Goal: Book appointment/travel/reservation

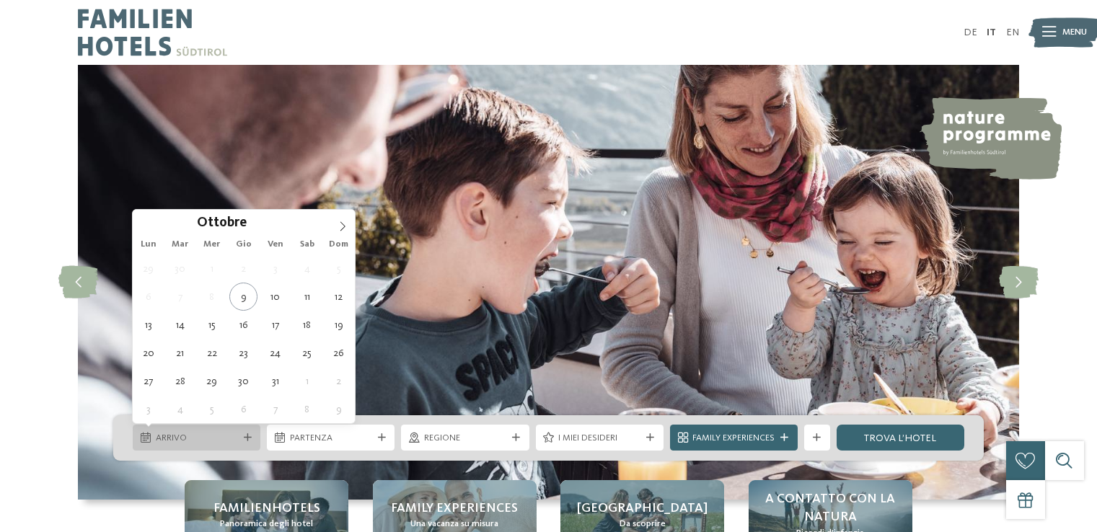
click at [220, 430] on div "Arrivo" at bounding box center [197, 438] width 128 height 26
click at [335, 227] on span at bounding box center [342, 222] width 25 height 25
click at [336, 227] on span at bounding box center [342, 222] width 25 height 25
type input "****"
click at [336, 227] on span at bounding box center [342, 222] width 25 height 25
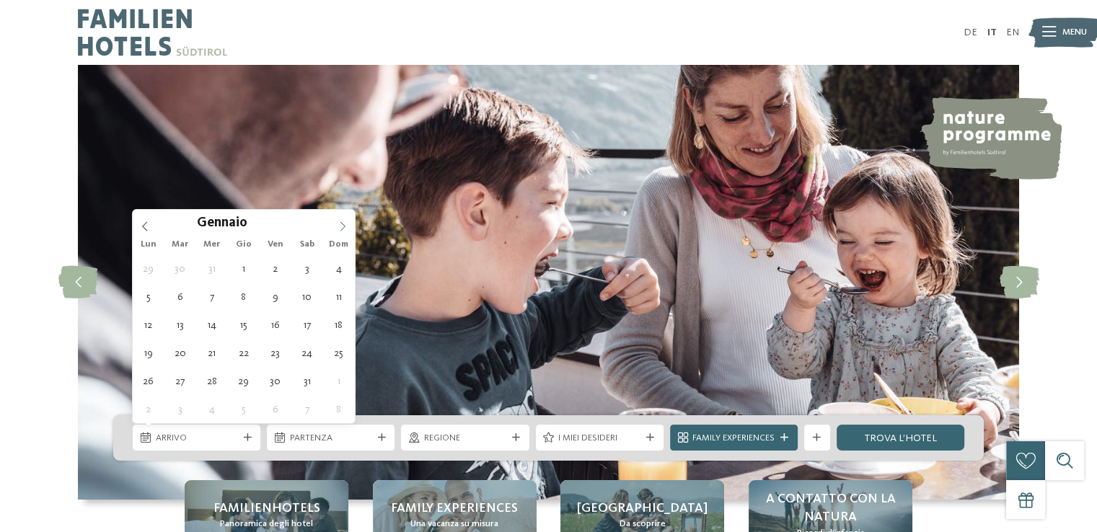
click at [336, 227] on span at bounding box center [342, 222] width 25 height 25
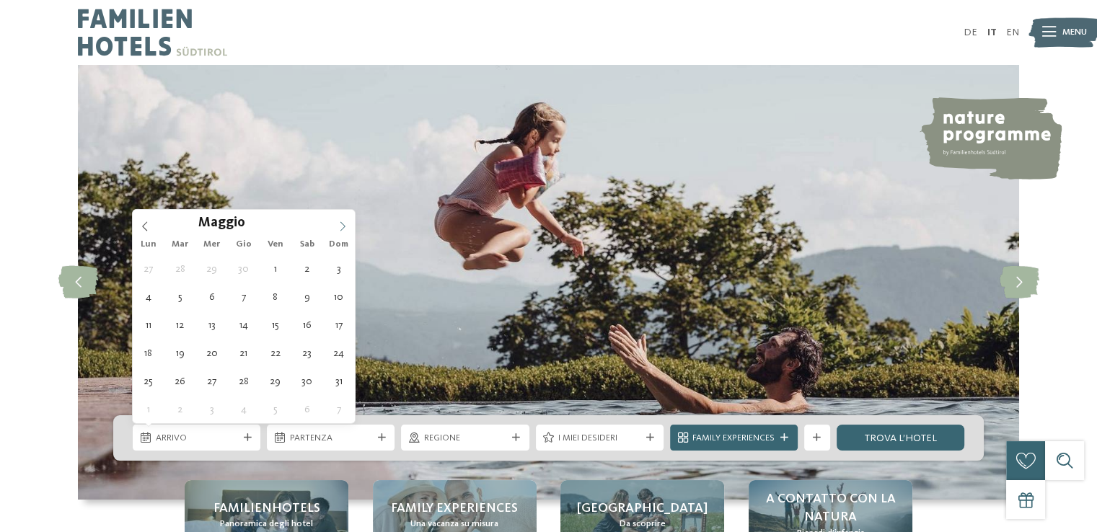
click at [337, 227] on span at bounding box center [342, 222] width 25 height 25
click at [337, 227] on icon at bounding box center [342, 226] width 10 height 10
click at [337, 226] on icon at bounding box center [342, 226] width 10 height 10
type div "[DATE]"
type input "****"
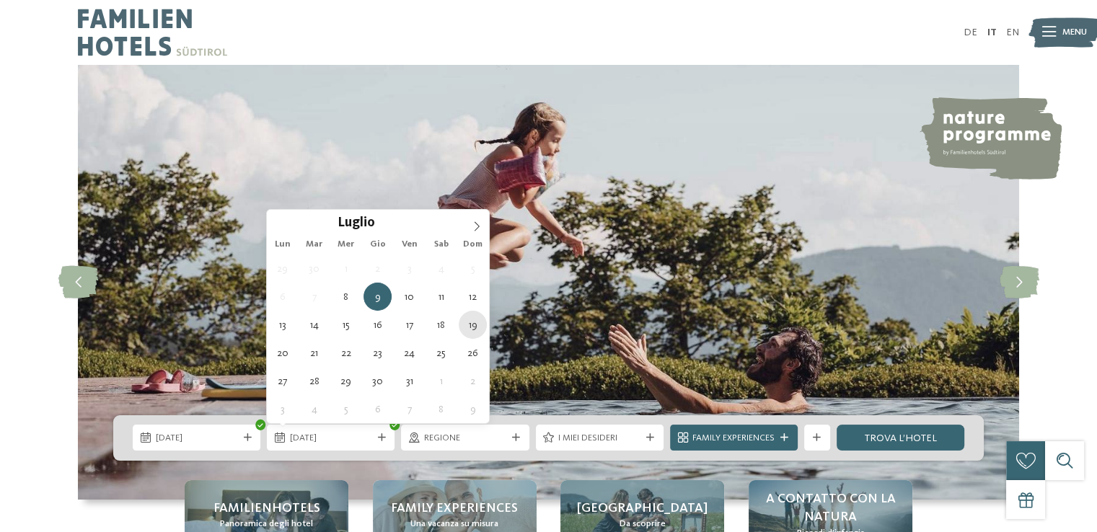
type div "[DATE]"
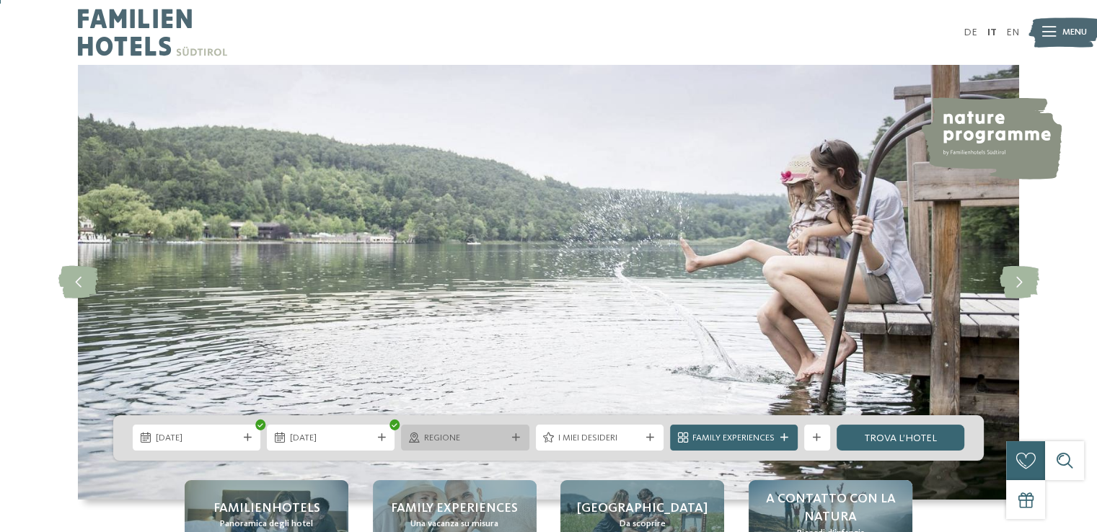
scroll to position [72, 0]
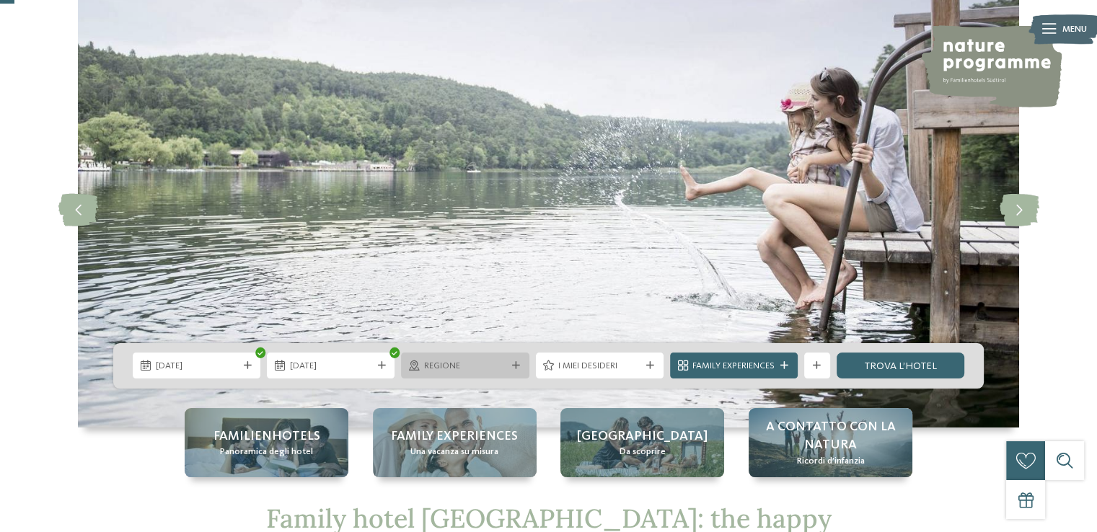
click at [479, 367] on span "Regione" at bounding box center [465, 366] width 82 height 13
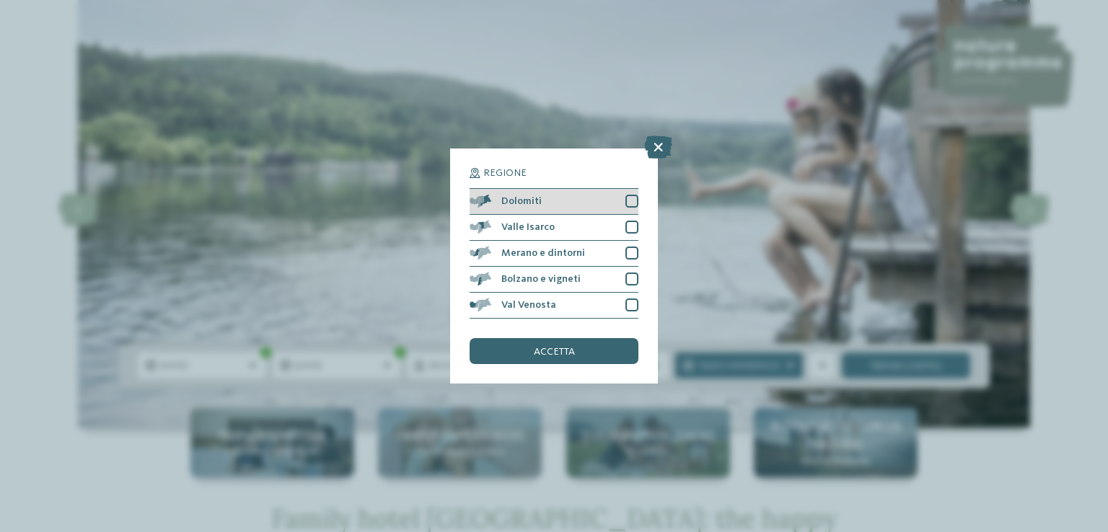
click at [626, 199] on div at bounding box center [631, 201] width 13 height 13
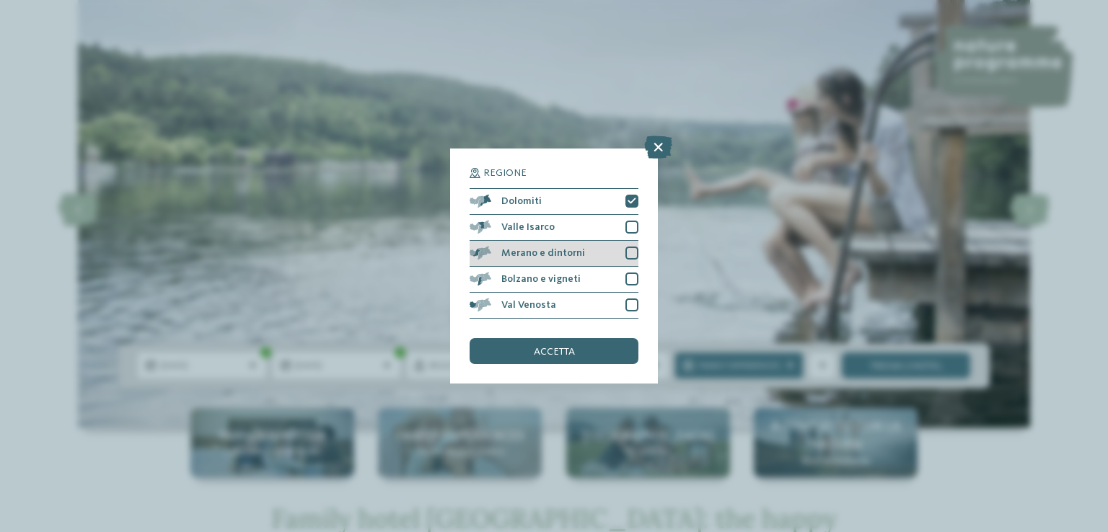
click at [626, 244] on div "Merano e dintorni" at bounding box center [553, 254] width 169 height 26
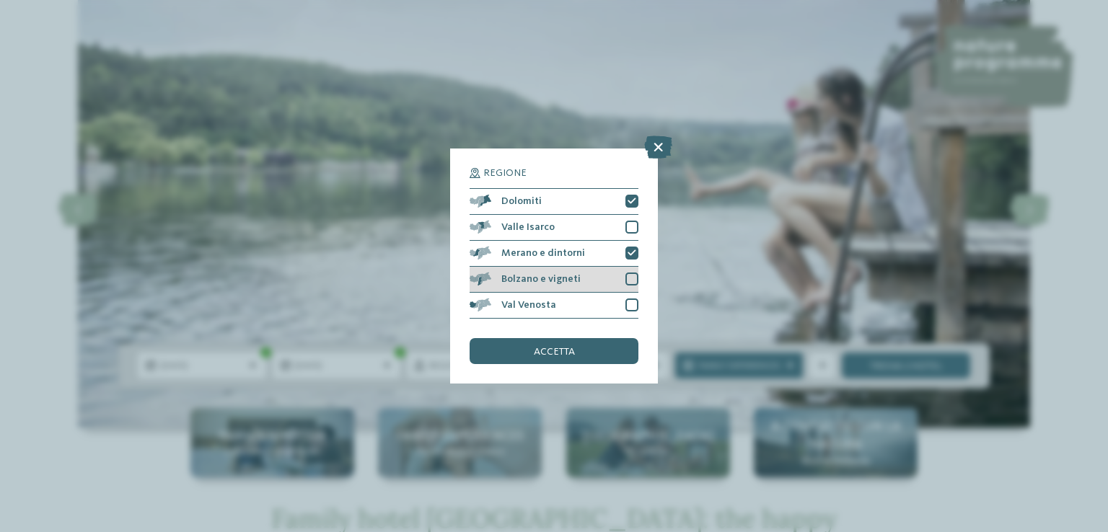
click at [630, 275] on div at bounding box center [631, 279] width 13 height 13
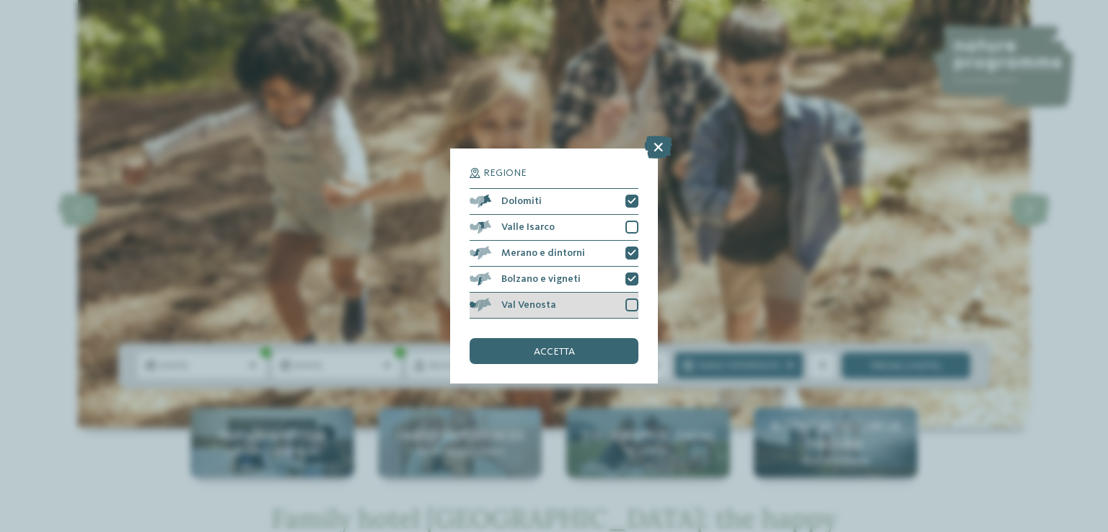
click at [636, 301] on div at bounding box center [631, 305] width 13 height 13
click at [573, 358] on div "accetta" at bounding box center [553, 351] width 169 height 26
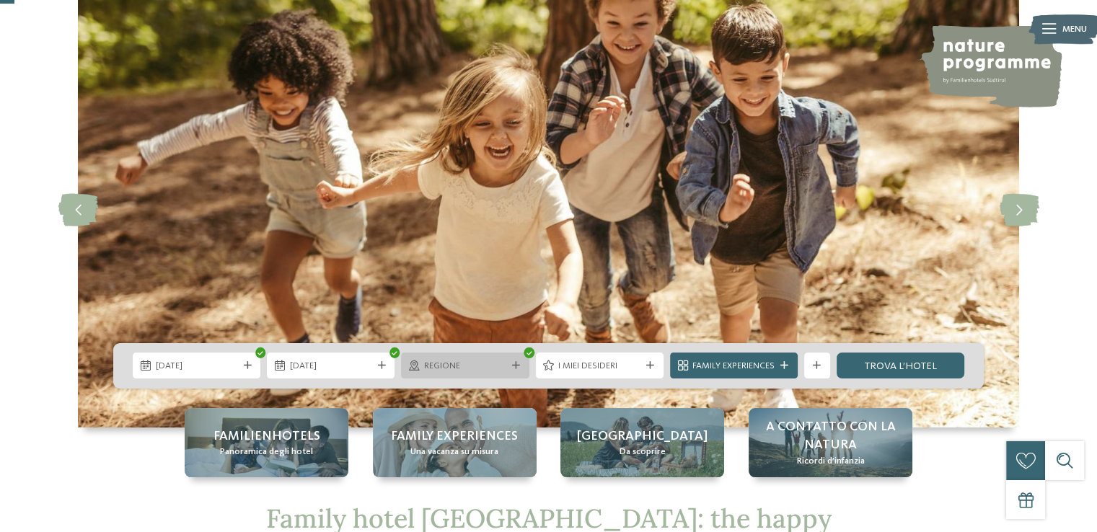
click at [480, 355] on div "Regione" at bounding box center [465, 366] width 128 height 26
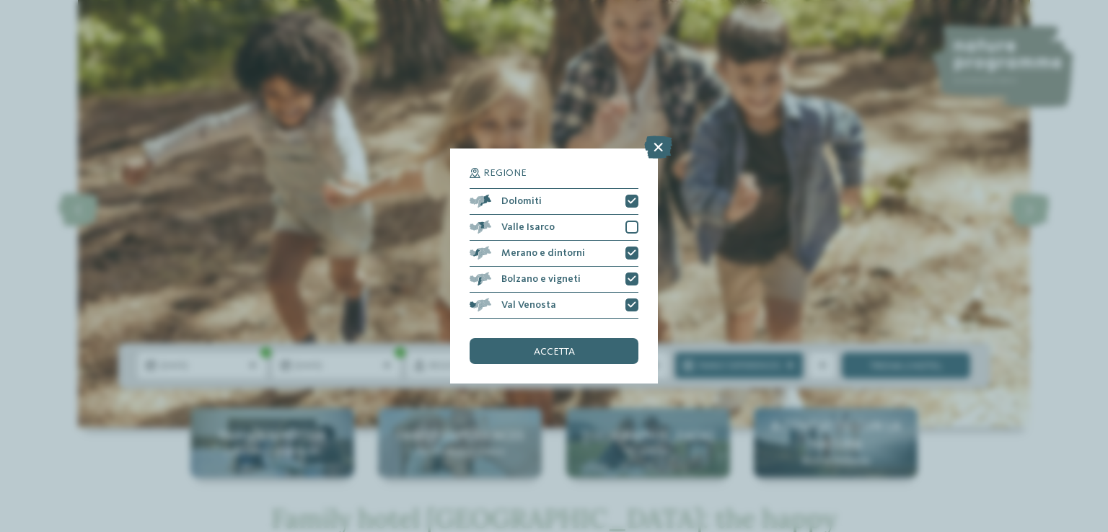
click at [640, 228] on div "Regione Dolomiti [GEOGRAPHIC_DATA]" at bounding box center [554, 266] width 208 height 235
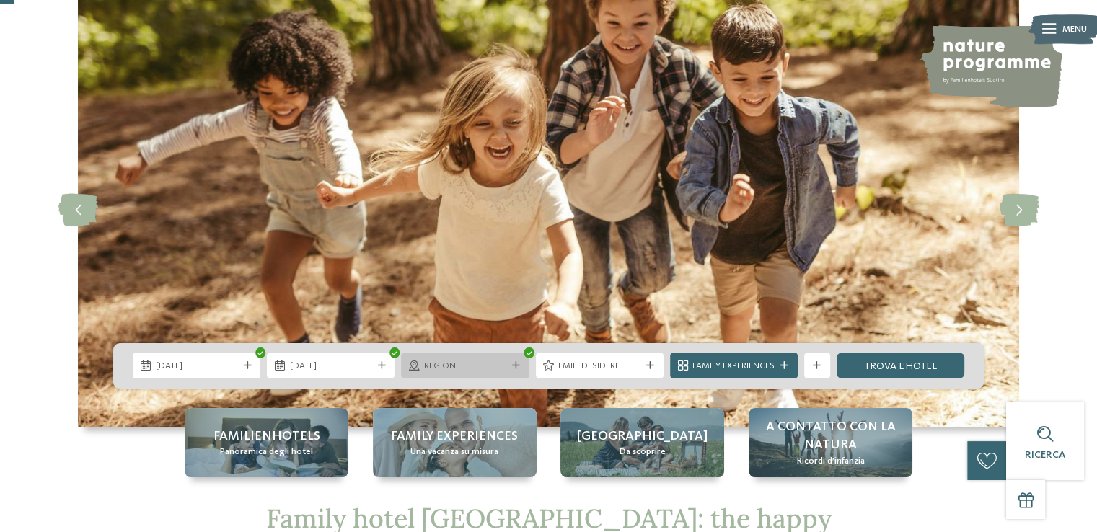
click at [483, 370] on span "Regione" at bounding box center [465, 366] width 82 height 13
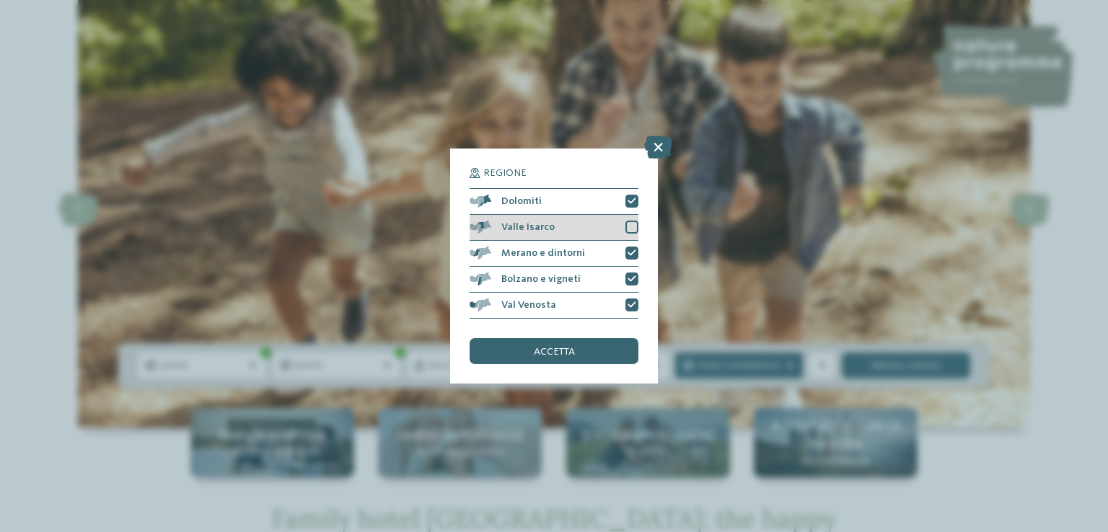
click at [627, 225] on div at bounding box center [631, 227] width 13 height 13
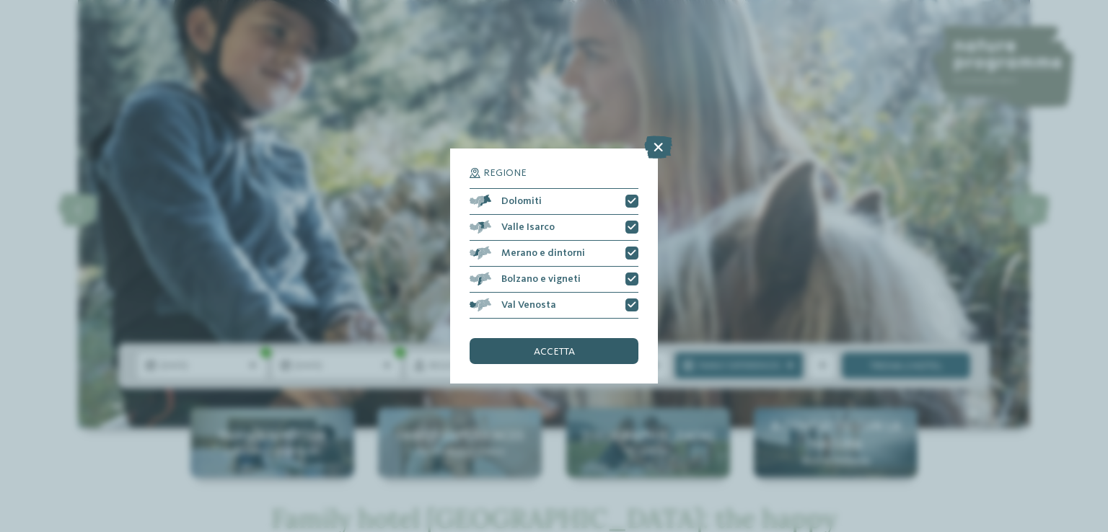
click at [550, 350] on span "accetta" at bounding box center [554, 352] width 41 height 10
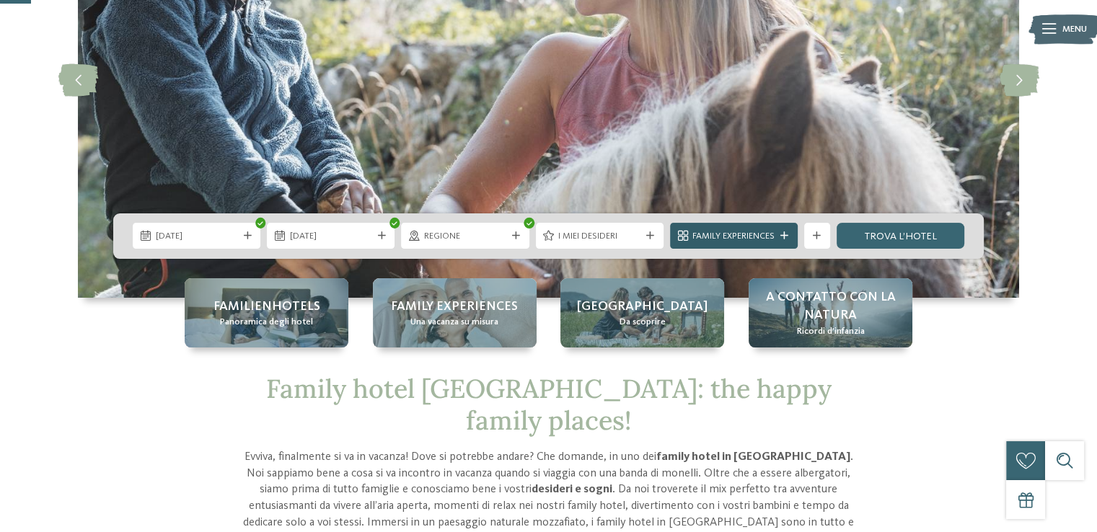
scroll to position [216, 0]
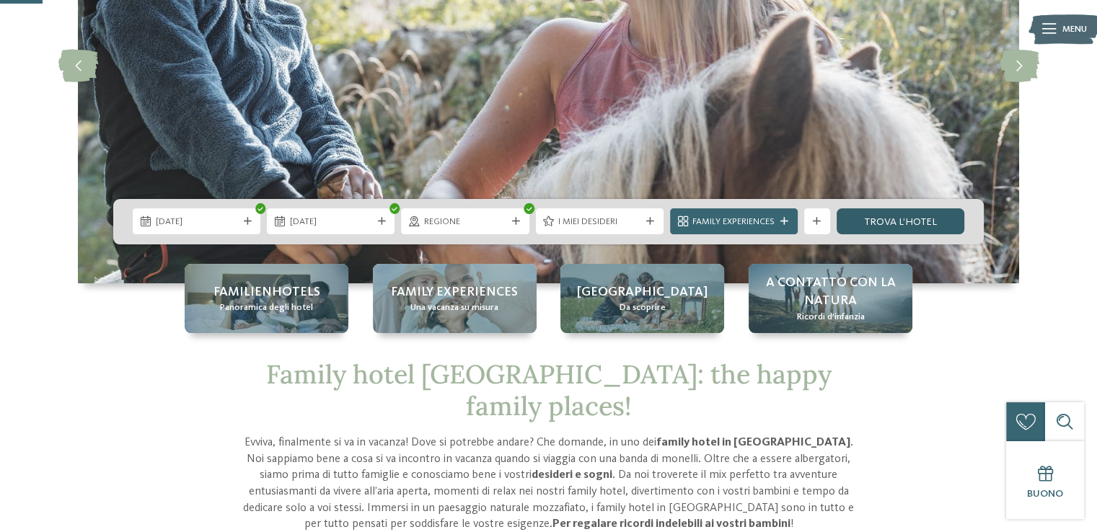
click at [891, 226] on link "trova l’hotel" at bounding box center [900, 221] width 128 height 26
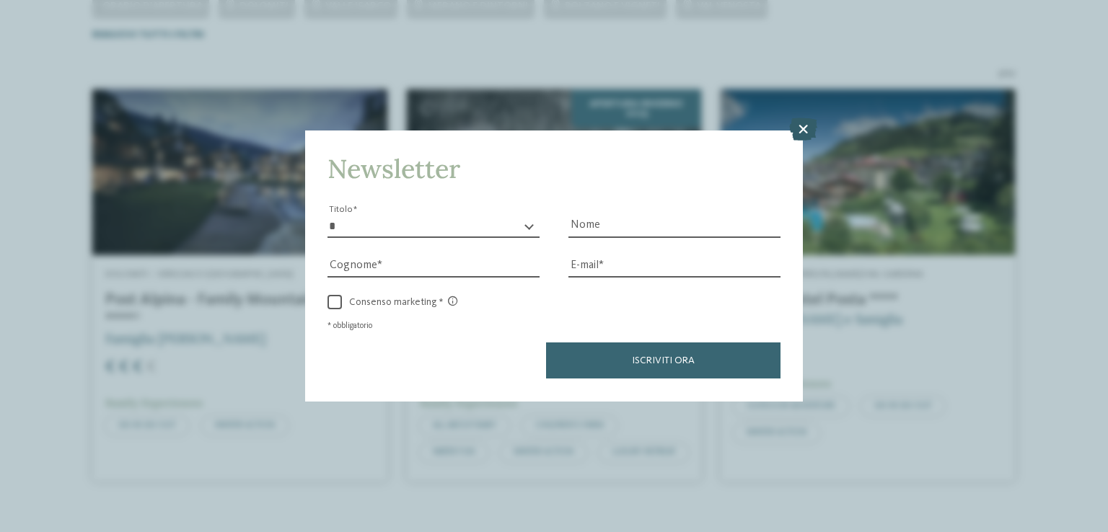
click at [802, 136] on icon at bounding box center [803, 129] width 28 height 23
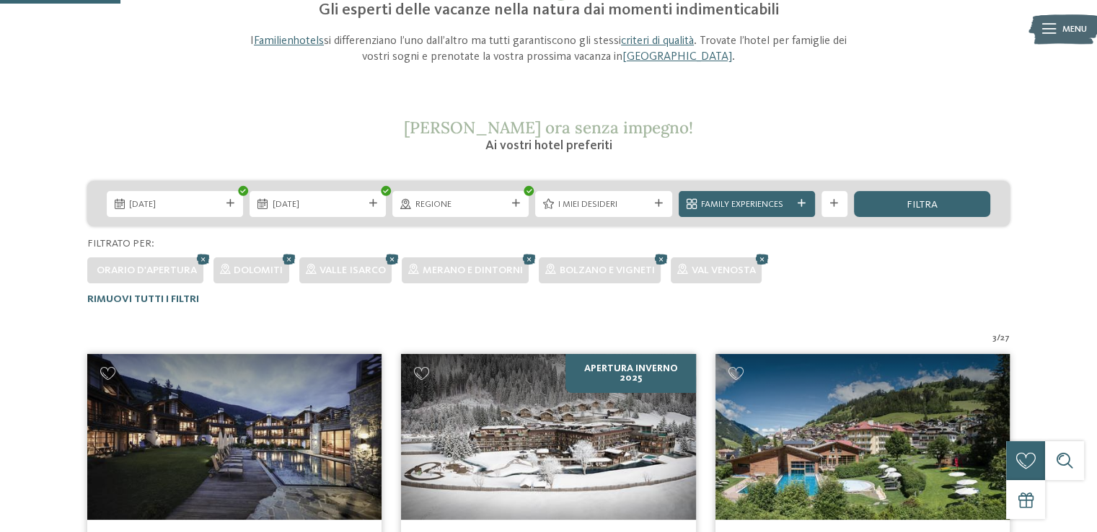
scroll to position [129, 0]
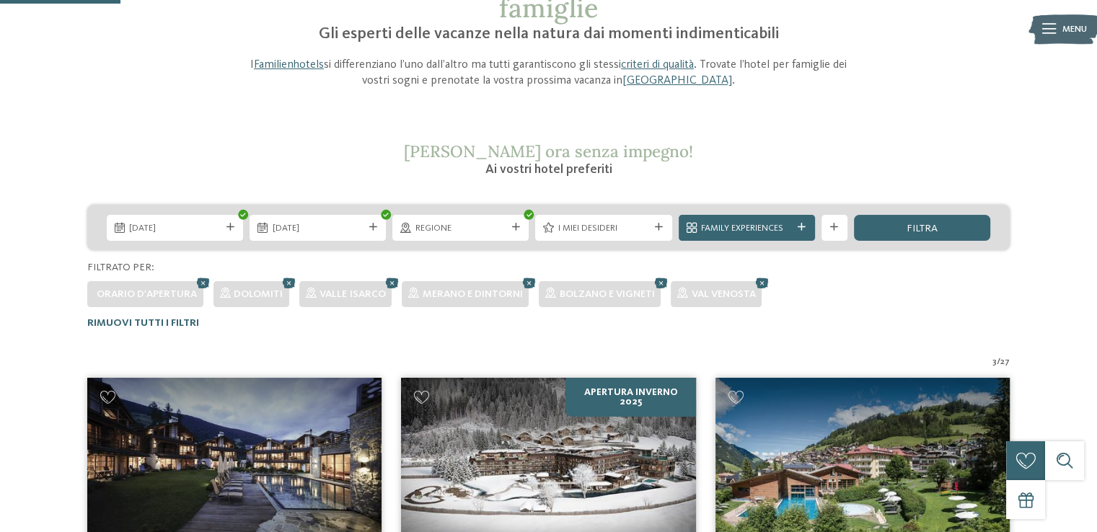
click at [743, 237] on div "Family Experiences" at bounding box center [746, 228] width 136 height 26
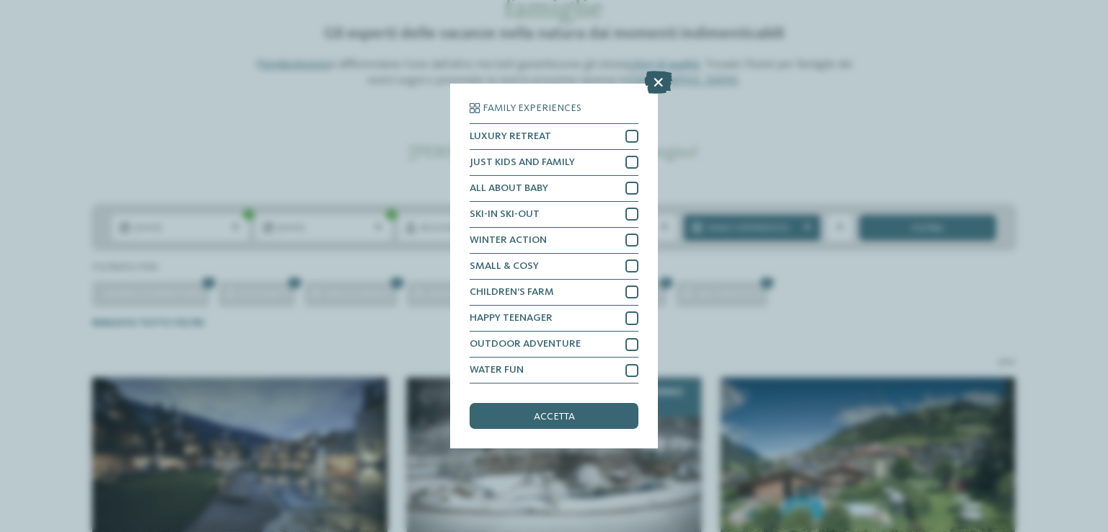
click at [659, 82] on icon at bounding box center [658, 82] width 28 height 23
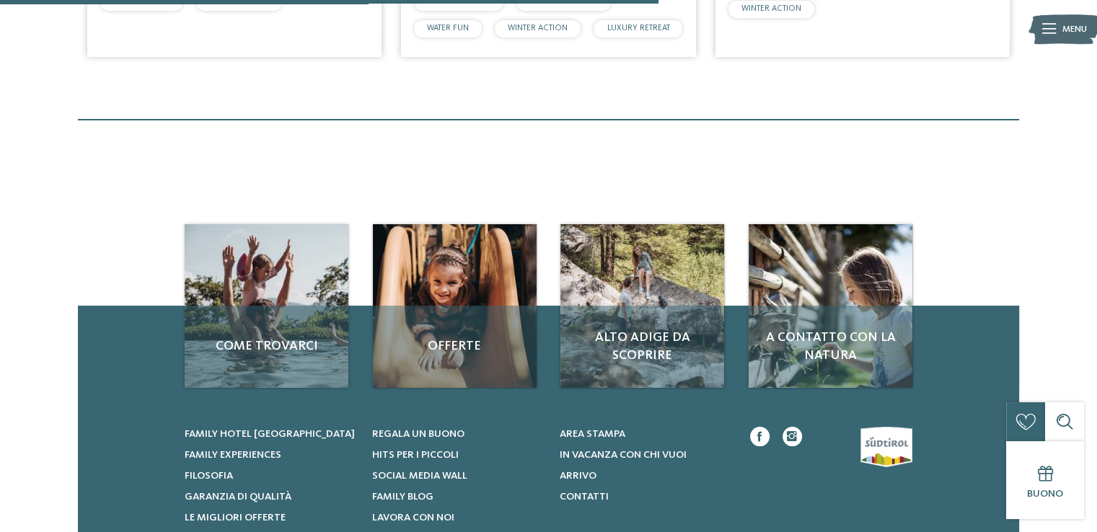
scroll to position [922, 0]
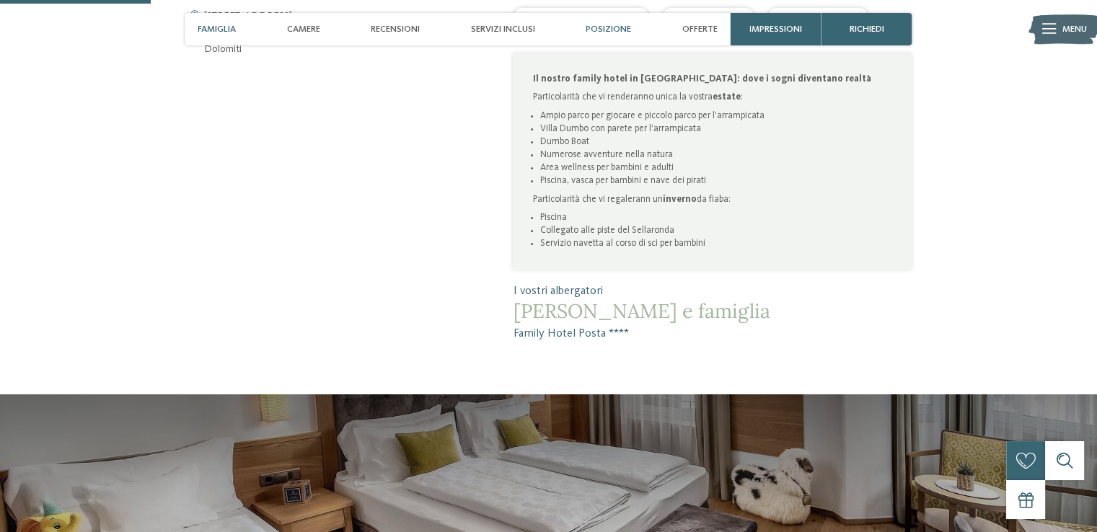
scroll to position [937, 0]
